Goal: Communication & Community: Answer question/provide support

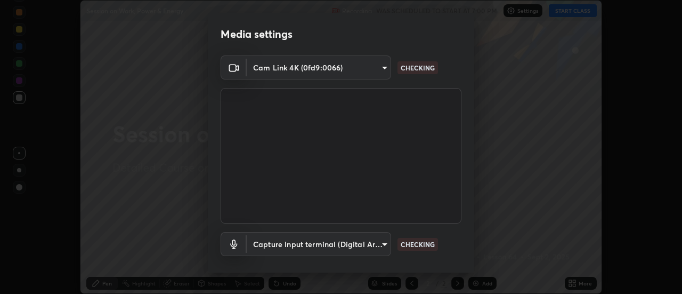
scroll to position [36, 0]
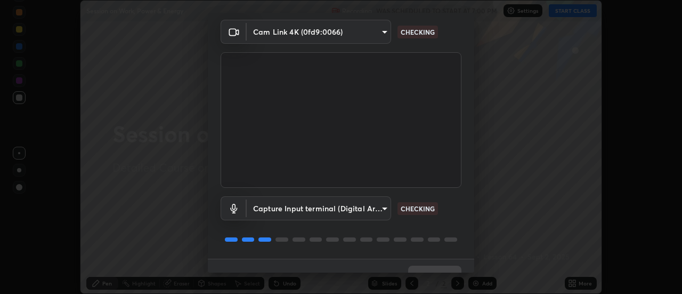
click at [412, 211] on p "CHECKING" at bounding box center [418, 209] width 34 height 10
click at [411, 209] on p "CHECKING" at bounding box center [418, 209] width 34 height 10
click at [413, 207] on p "CHECKING" at bounding box center [418, 209] width 34 height 10
click at [411, 206] on p "CHECKING" at bounding box center [418, 209] width 34 height 10
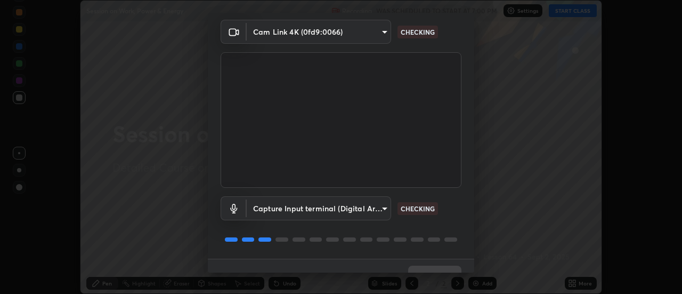
click at [409, 205] on p "CHECKING" at bounding box center [418, 209] width 34 height 10
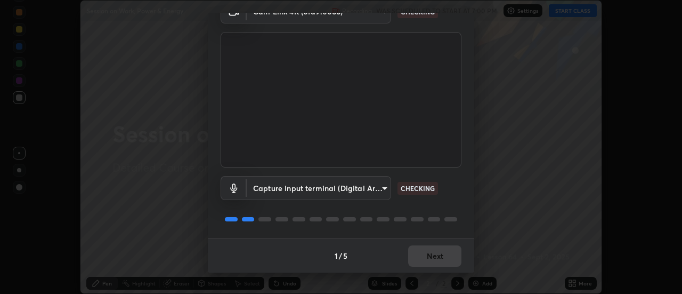
click at [415, 188] on p "CHECKING" at bounding box center [418, 188] width 34 height 10
click at [413, 188] on p "CHECKING" at bounding box center [418, 188] width 34 height 10
click at [412, 187] on p "CHECKING" at bounding box center [418, 188] width 34 height 10
click at [411, 187] on p "CHECKING" at bounding box center [418, 188] width 34 height 10
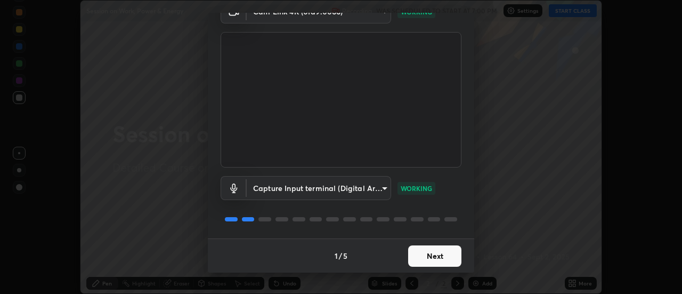
click at [407, 186] on p "WORKING" at bounding box center [416, 188] width 31 height 10
click at [429, 253] on button "Next" at bounding box center [434, 255] width 53 height 21
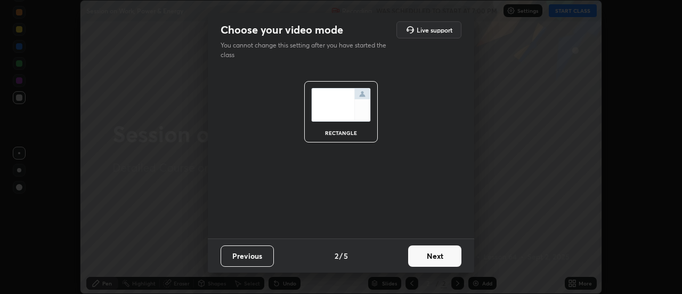
scroll to position [0, 0]
click at [430, 258] on button "Next" at bounding box center [434, 255] width 53 height 21
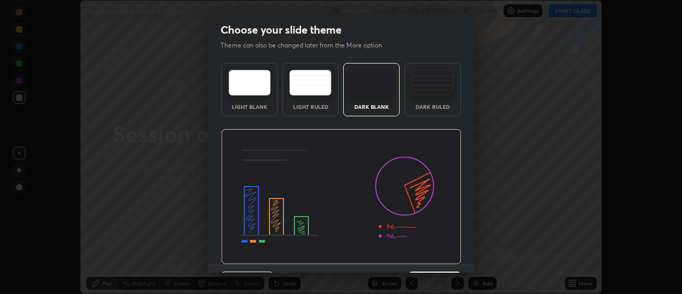
scroll to position [26, 0]
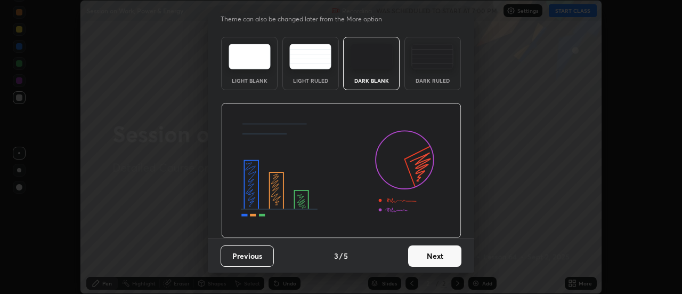
click at [437, 255] on button "Next" at bounding box center [434, 255] width 53 height 21
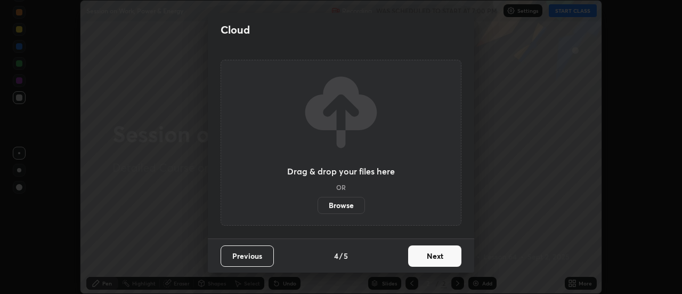
scroll to position [0, 0]
click at [435, 254] on button "Next" at bounding box center [434, 255] width 53 height 21
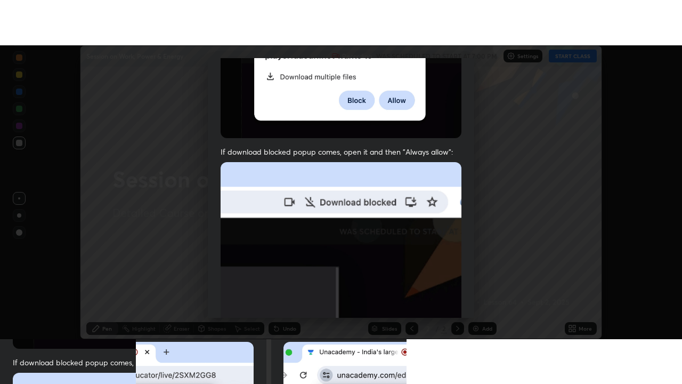
scroll to position [274, 0]
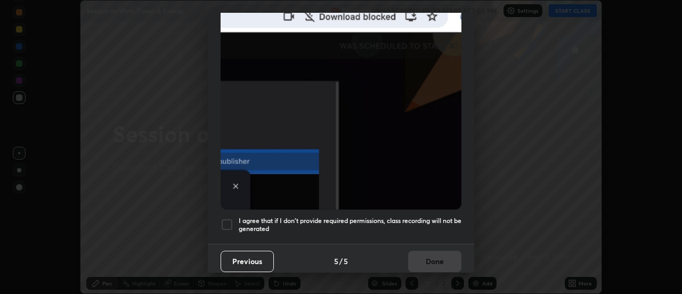
click at [231, 222] on div at bounding box center [227, 224] width 13 height 13
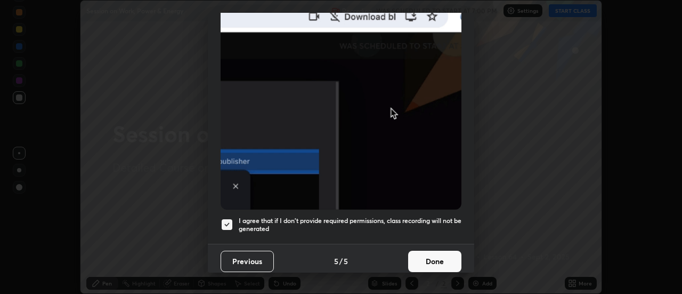
click at [421, 254] on button "Done" at bounding box center [434, 261] width 53 height 21
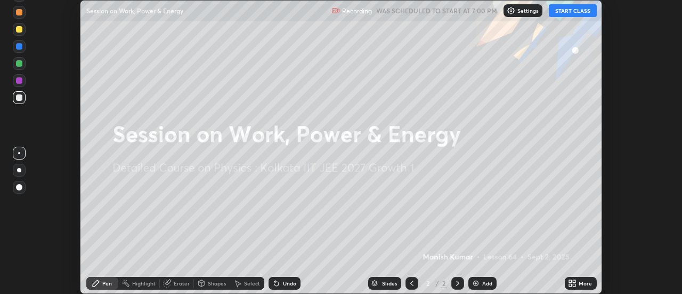
click at [575, 282] on icon at bounding box center [575, 281] width 3 height 3
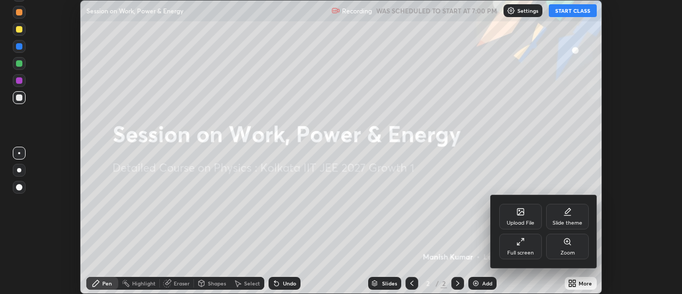
click at [518, 246] on div "Full screen" at bounding box center [521, 247] width 43 height 26
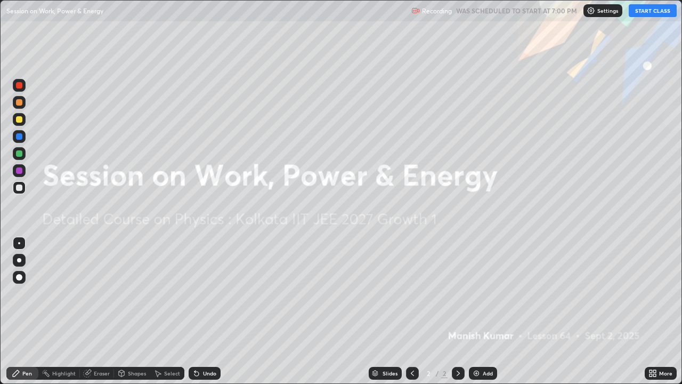
click at [642, 11] on button "START CLASS" at bounding box center [653, 10] width 48 height 13
click at [476, 293] on img at bounding box center [476, 373] width 9 height 9
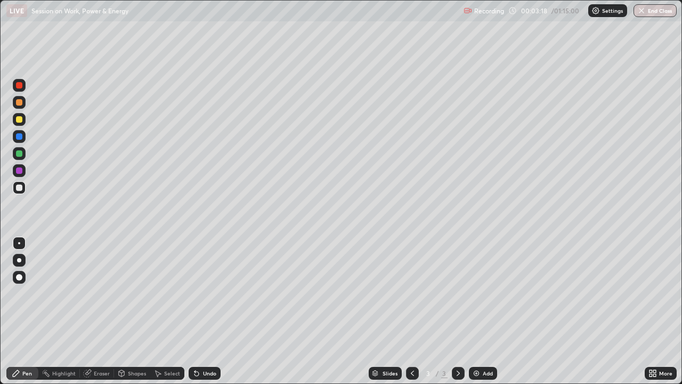
click at [18, 117] on div at bounding box center [19, 119] width 6 height 6
click at [21, 151] on div at bounding box center [19, 153] width 6 height 6
click at [476, 293] on img at bounding box center [476, 373] width 9 height 9
click at [92, 293] on div "Eraser" at bounding box center [97, 373] width 34 height 13
click at [90, 293] on icon at bounding box center [87, 373] width 9 height 9
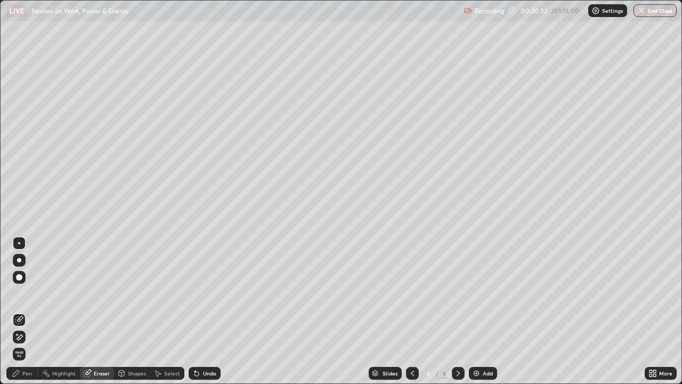
click at [25, 293] on div "Pen" at bounding box center [27, 373] width 10 height 5
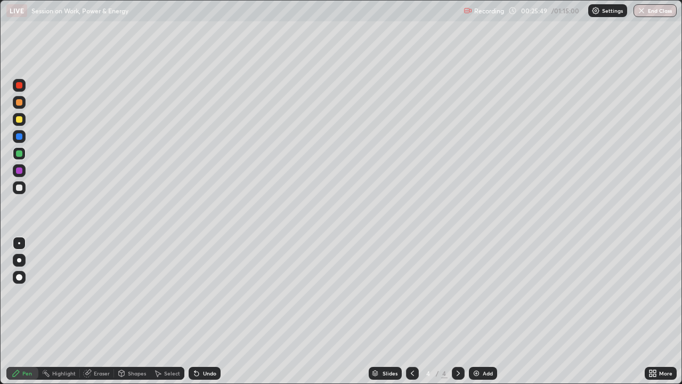
click at [476, 293] on img at bounding box center [476, 373] width 9 height 9
click at [23, 139] on div at bounding box center [19, 136] width 13 height 13
click at [412, 293] on icon at bounding box center [412, 373] width 9 height 9
click at [453, 293] on div at bounding box center [458, 373] width 13 height 13
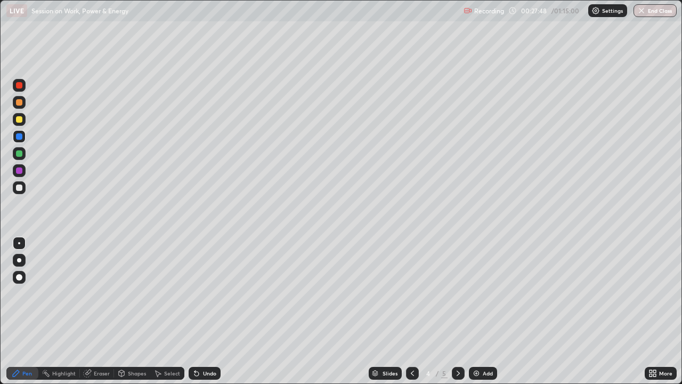
click at [457, 293] on icon at bounding box center [458, 373] width 9 height 9
click at [412, 293] on icon at bounding box center [412, 373] width 9 height 9
click at [472, 293] on img at bounding box center [476, 373] width 9 height 9
click at [18, 151] on div at bounding box center [19, 153] width 6 height 6
click at [474, 293] on img at bounding box center [476, 373] width 9 height 9
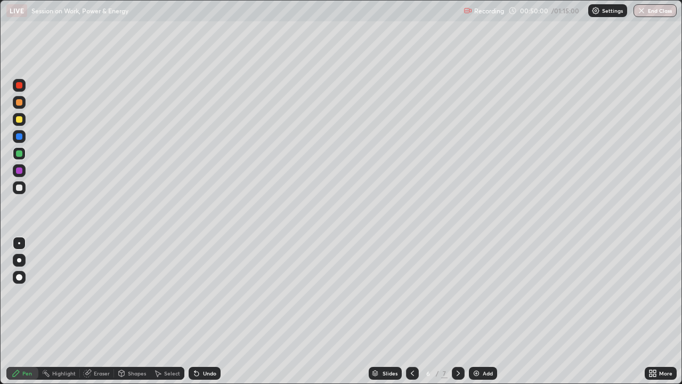
click at [90, 293] on icon at bounding box center [88, 372] width 6 height 5
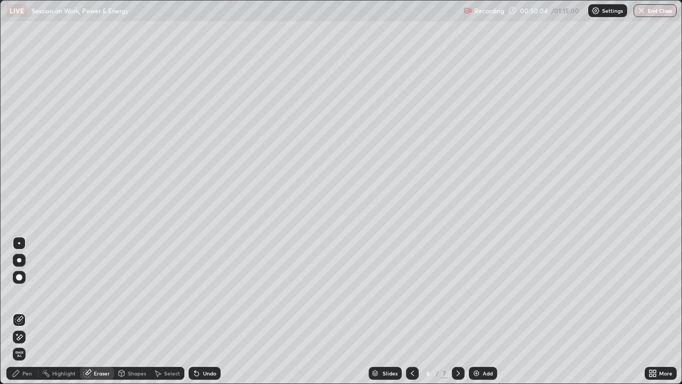
click at [26, 293] on div "Pen" at bounding box center [27, 373] width 10 height 5
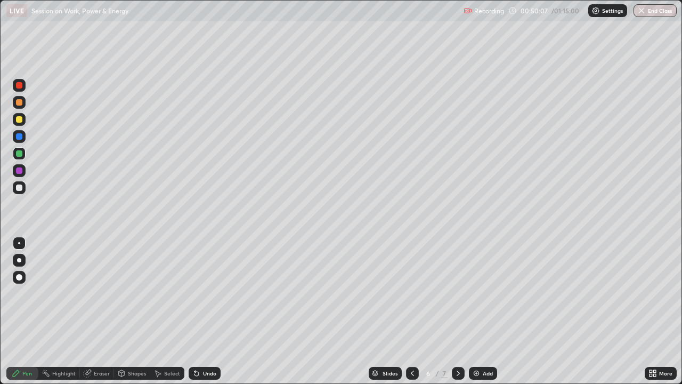
click at [96, 293] on div "Eraser" at bounding box center [102, 373] width 16 height 5
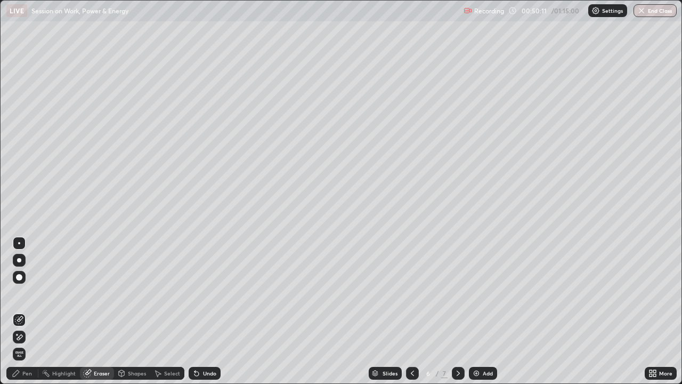
click at [19, 293] on icon at bounding box center [16, 373] width 9 height 9
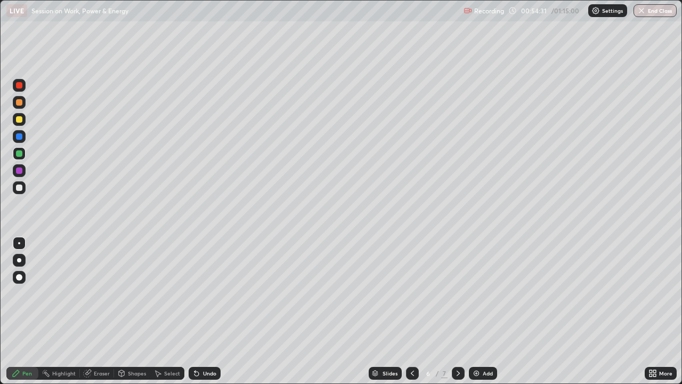
click at [478, 293] on img at bounding box center [476, 373] width 9 height 9
click at [470, 293] on div "Add" at bounding box center [483, 373] width 28 height 13
click at [473, 293] on img at bounding box center [476, 373] width 9 height 9
click at [653, 11] on button "End Class" at bounding box center [655, 10] width 43 height 13
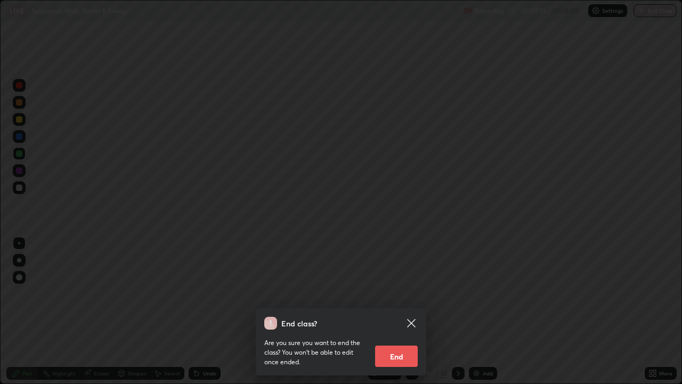
click at [392, 293] on button "End" at bounding box center [396, 356] width 43 height 21
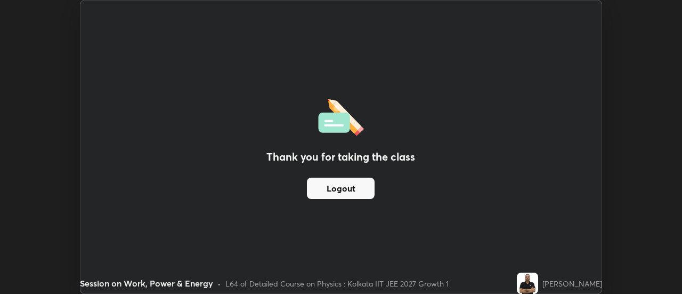
scroll to position [53025, 52637]
